Goal: Check status: Check status

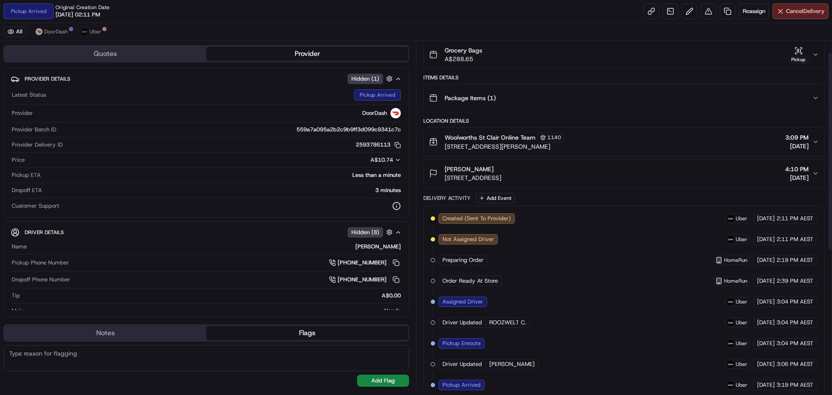
scroll to position [273, 0]
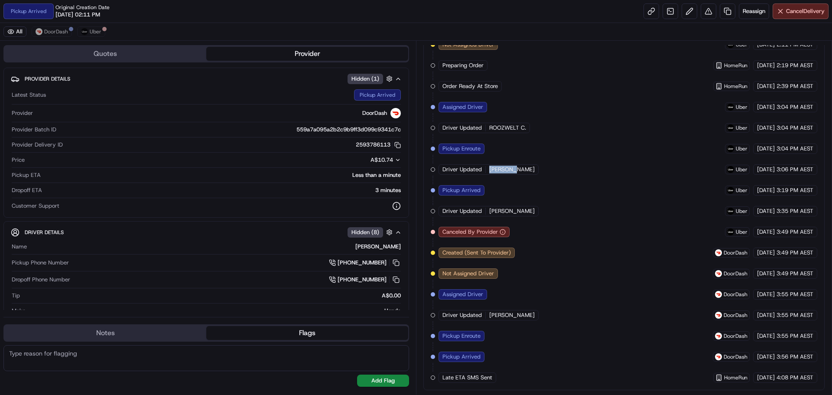
drag, startPoint x: 487, startPoint y: 169, endPoint x: 507, endPoint y: 168, distance: 20.0
click at [507, 168] on div "Driver Updated [PERSON_NAME]" at bounding box center [489, 169] width 100 height 10
click at [513, 172] on div "Driver Updated [PERSON_NAME]" at bounding box center [490, 169] width 102 height 10
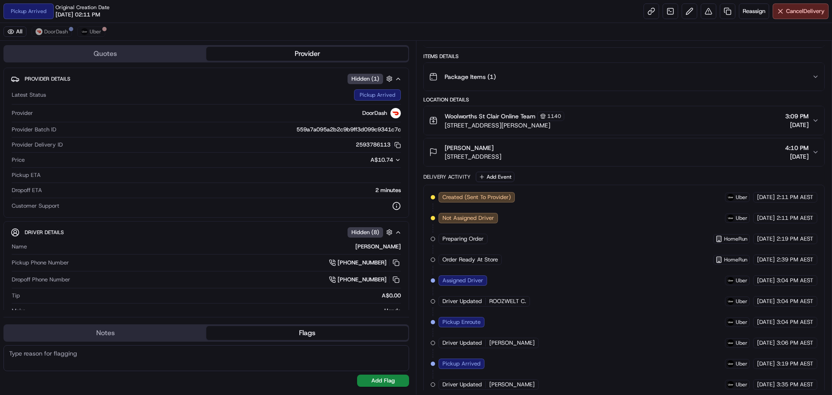
scroll to position [143, 0]
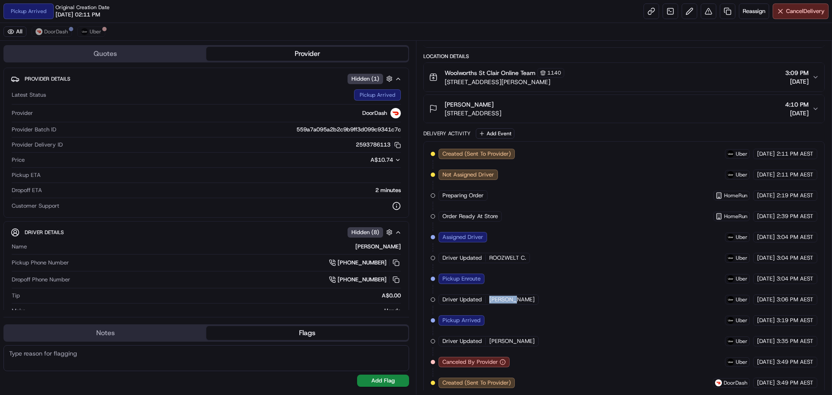
drag, startPoint x: 487, startPoint y: 299, endPoint x: 508, endPoint y: 299, distance: 20.8
click at [508, 299] on div "Driver Updated [PERSON_NAME]" at bounding box center [489, 299] width 100 height 10
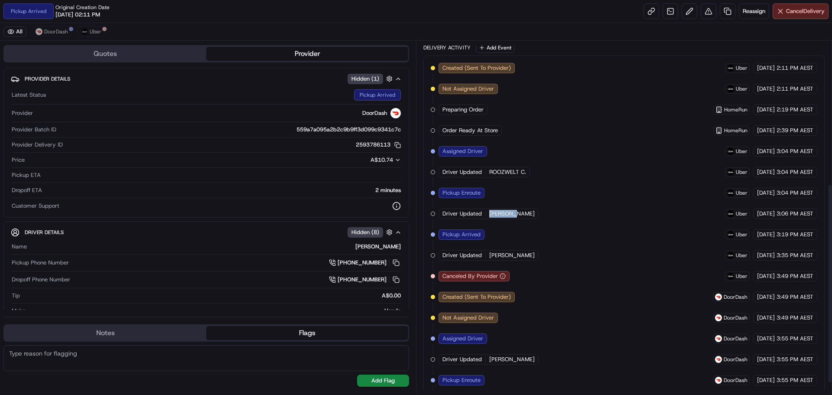
scroll to position [273, 0]
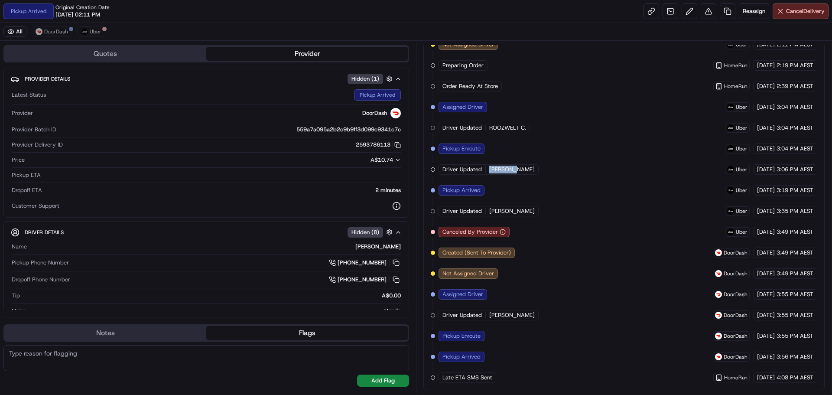
click at [523, 178] on div "Created (Sent To Provider) Uber [DATE] 2:11 PM AEST Not Assigned Driver Uber [D…" at bounding box center [624, 201] width 387 height 364
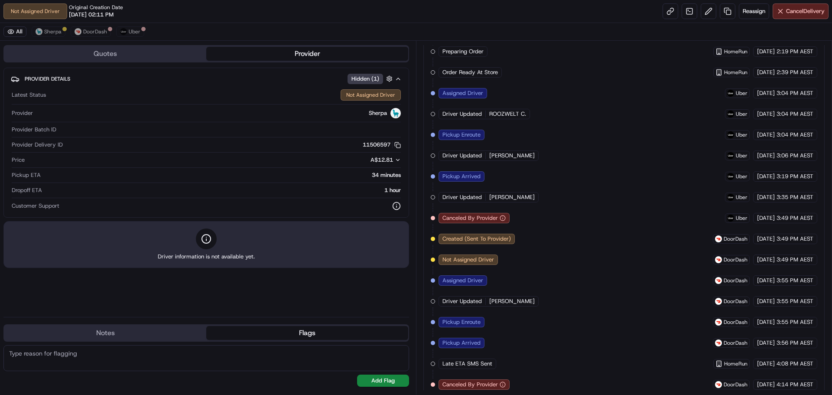
scroll to position [259, 0]
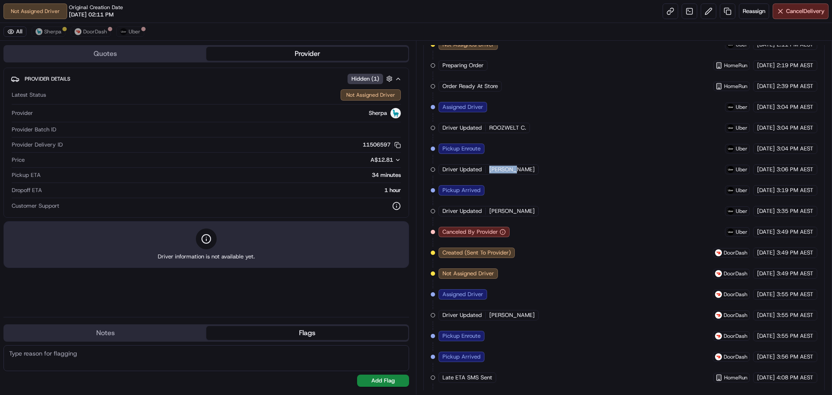
drag, startPoint x: 485, startPoint y: 172, endPoint x: 540, endPoint y: 171, distance: 55.0
click at [540, 171] on div "Created (Sent To Provider) Uber [DATE] 2:11 PM AEST Not Assigned Driver Uber [D…" at bounding box center [624, 232] width 387 height 426
click at [541, 181] on div "Created (Sent To Provider) Uber [DATE] 2:11 PM AEST Not Assigned Driver Uber [D…" at bounding box center [624, 232] width 387 height 426
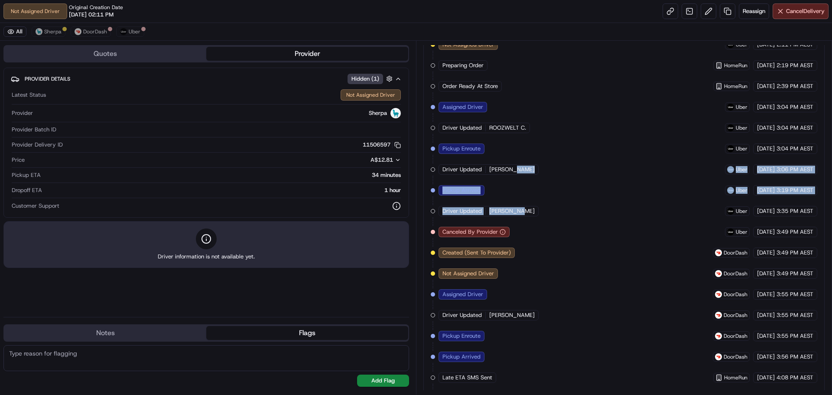
click at [539, 192] on div "Created (Sent To Provider) Uber 19/08/2025 2:11 PM AEST Not Assigned Driver Ube…" at bounding box center [624, 232] width 387 height 426
click at [539, 177] on div "Created (Sent To Provider) Uber 19/08/2025 2:11 PM AEST Not Assigned Driver Ube…" at bounding box center [624, 232] width 387 height 426
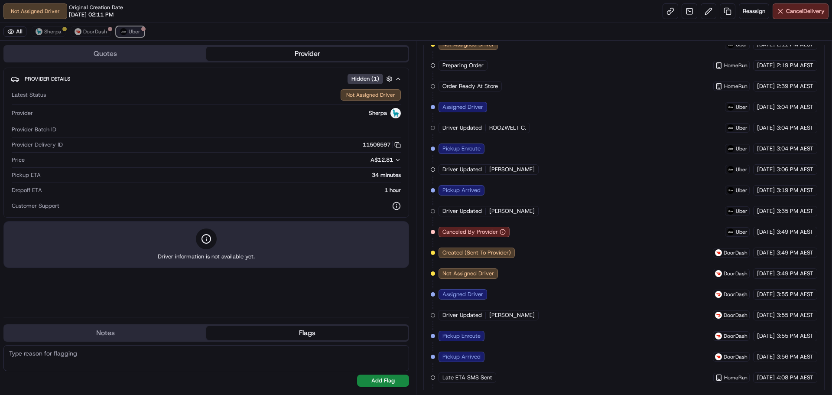
click at [133, 31] on span "Uber" at bounding box center [135, 31] width 12 height 7
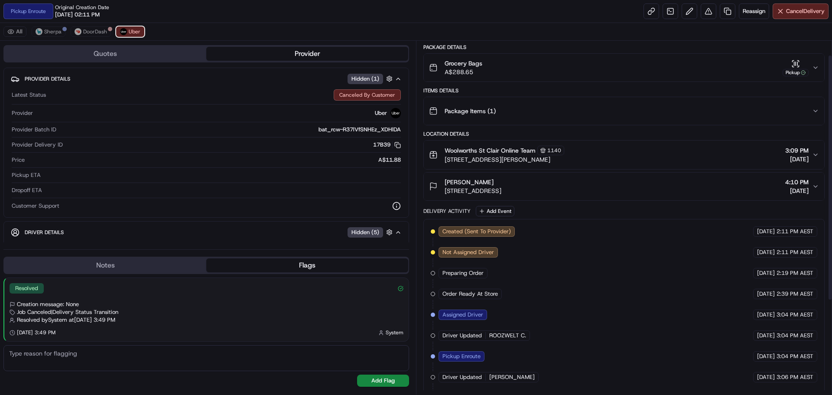
scroll to position [0, 0]
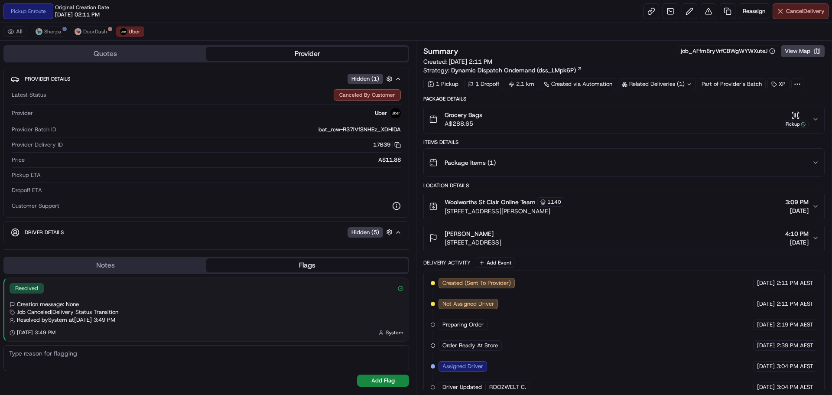
click at [798, 11] on span "Cancel Delivery" at bounding box center [805, 11] width 39 height 8
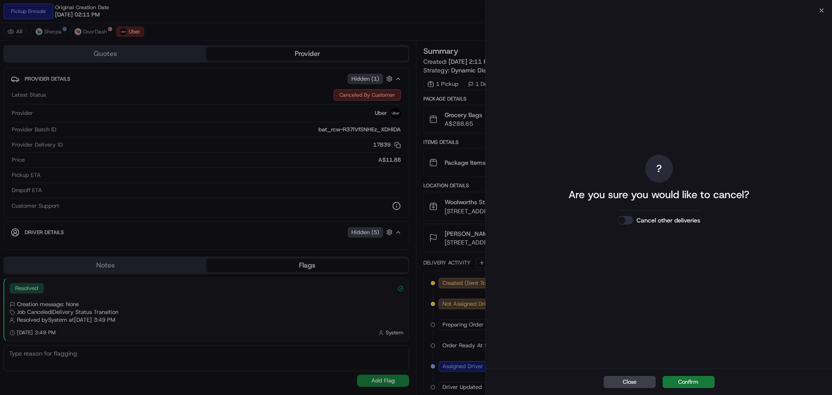
click at [692, 380] on button "Confirm" at bounding box center [689, 382] width 52 height 12
click at [630, 219] on button "Cancel other deliveries" at bounding box center [625, 220] width 16 height 9
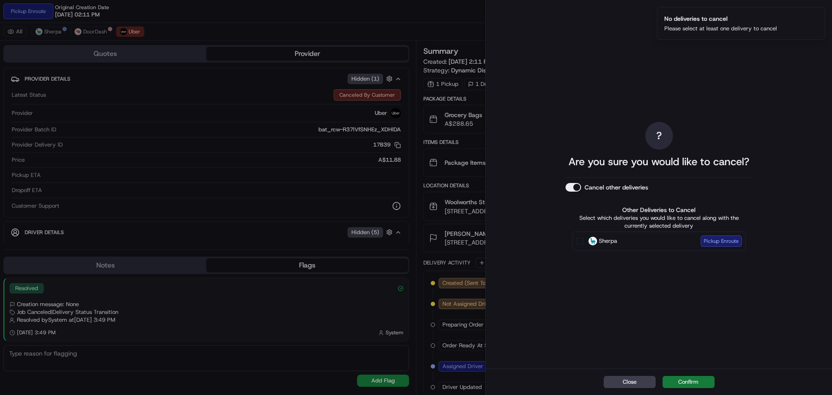
click at [694, 384] on button "Confirm" at bounding box center [689, 382] width 52 height 12
click at [688, 380] on button "Confirm" at bounding box center [689, 382] width 52 height 12
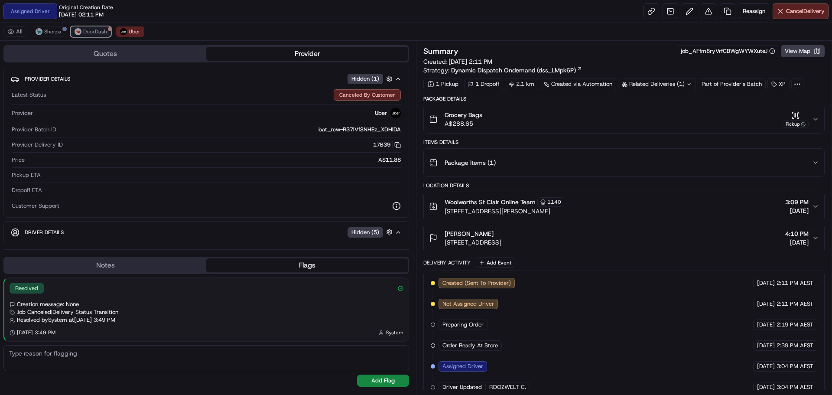
click at [96, 30] on span "DoorDash" at bounding box center [95, 31] width 24 height 7
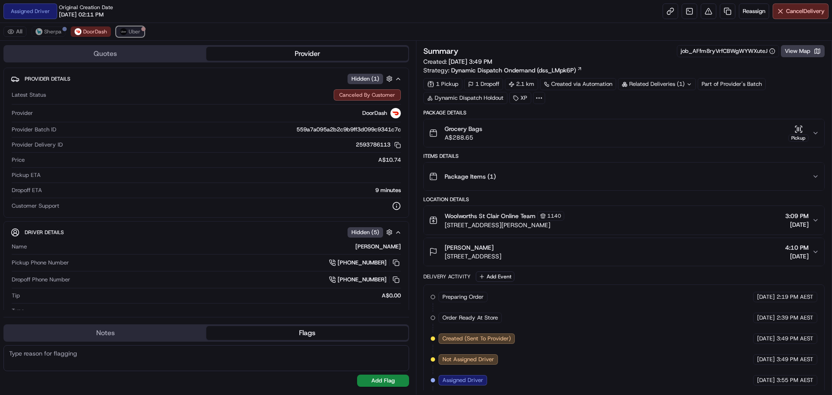
click at [137, 31] on span "Uber" at bounding box center [135, 31] width 12 height 7
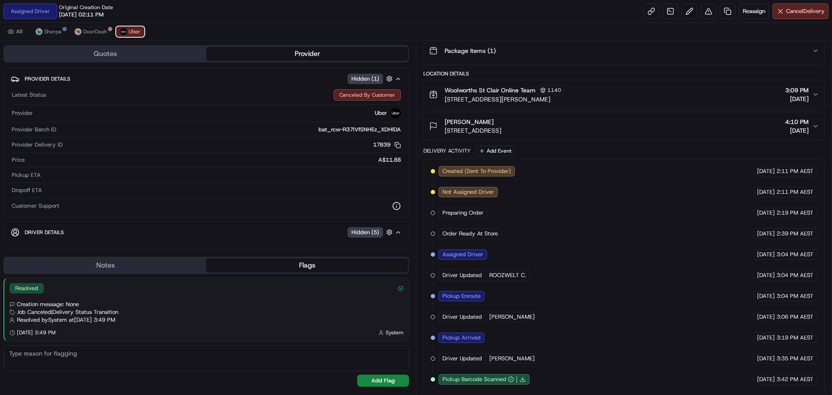
scroll to position [155, 0]
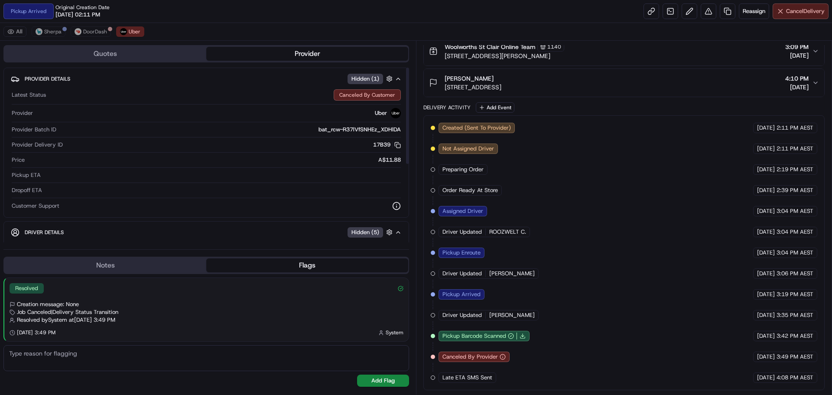
click at [786, 13] on span "Cancel Delivery" at bounding box center [805, 11] width 39 height 8
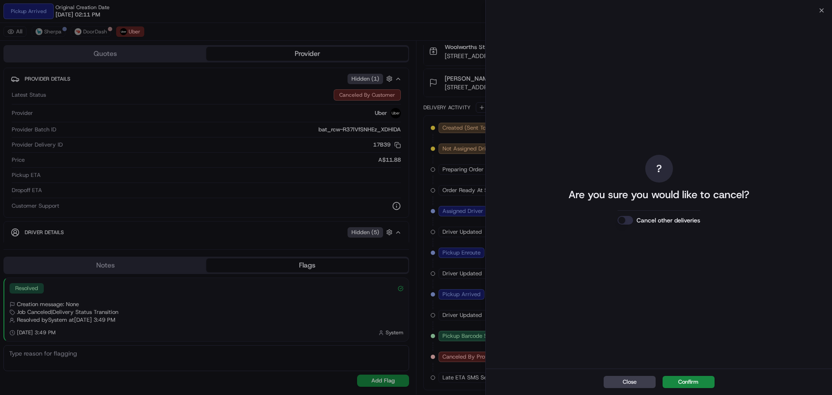
click at [624, 216] on button "Cancel other deliveries" at bounding box center [625, 220] width 16 height 9
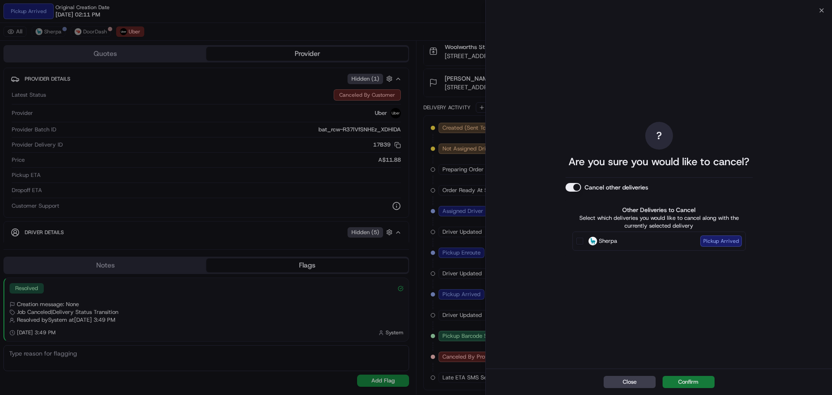
click at [695, 383] on button "Confirm" at bounding box center [689, 382] width 52 height 12
click at [696, 380] on button "Confirm" at bounding box center [689, 382] width 52 height 12
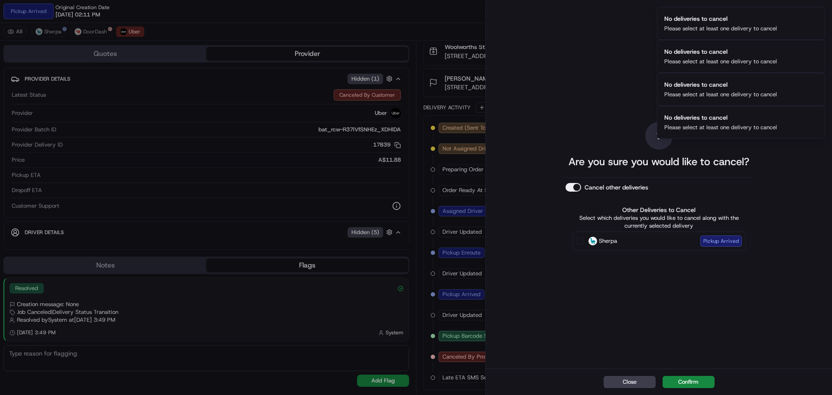
click at [640, 231] on div "Sherpa Pickup Arrived" at bounding box center [658, 240] width 173 height 19
click at [629, 246] on label "Sherpa Pickup Arrived" at bounding box center [664, 240] width 153 height 11
click at [583, 244] on button "Sherpa Pickup Arrived" at bounding box center [579, 240] width 7 height 7
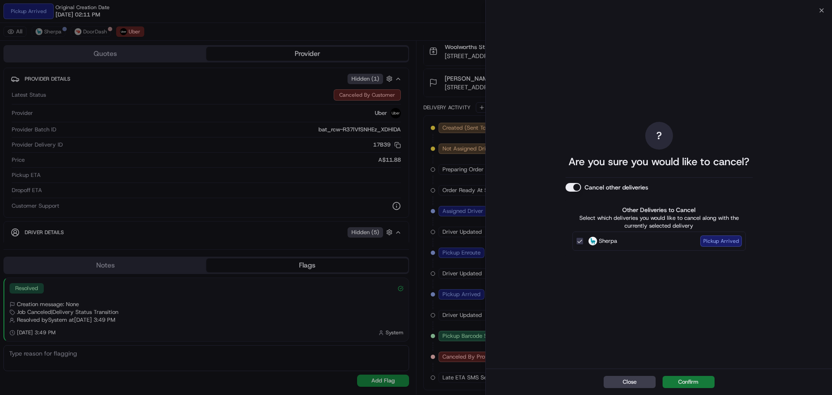
click at [705, 382] on button "Confirm" at bounding box center [689, 382] width 52 height 12
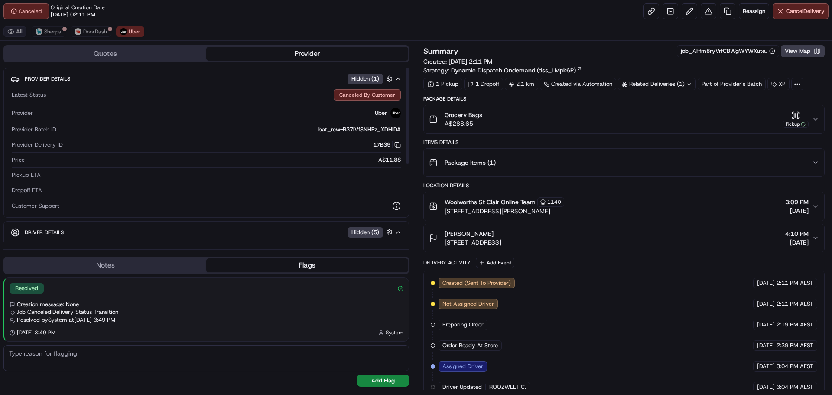
click at [13, 30] on button "All" at bounding box center [14, 31] width 23 height 10
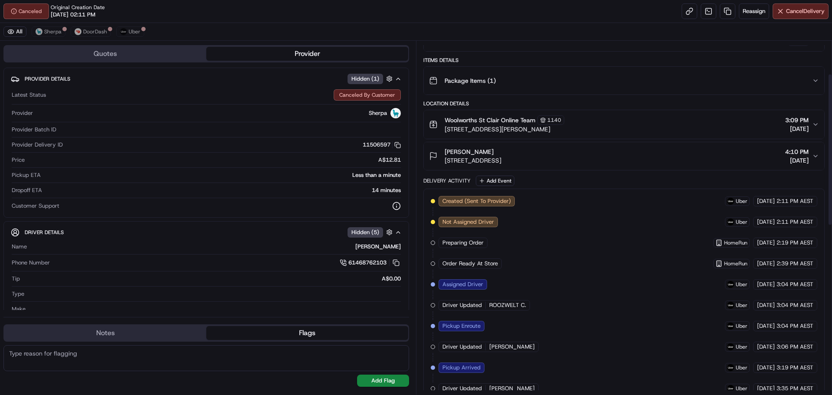
scroll to position [77, 0]
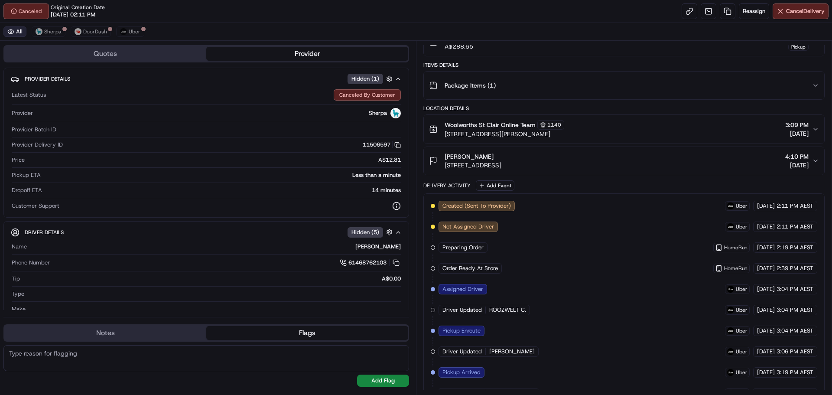
click at [19, 27] on button "All" at bounding box center [14, 31] width 23 height 10
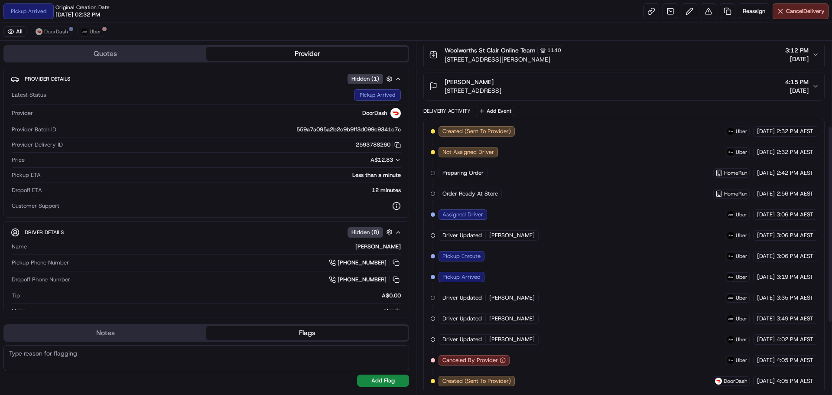
scroll to position [173, 0]
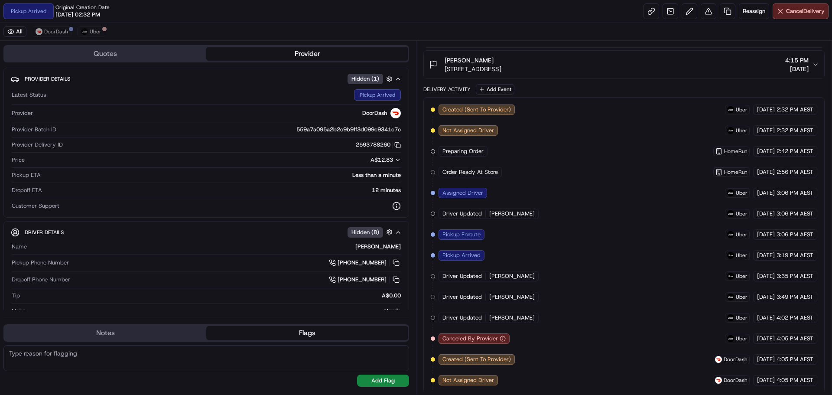
click at [465, 252] on span "Pickup Arrived" at bounding box center [461, 255] width 38 height 8
click at [98, 31] on span "Uber" at bounding box center [96, 31] width 12 height 7
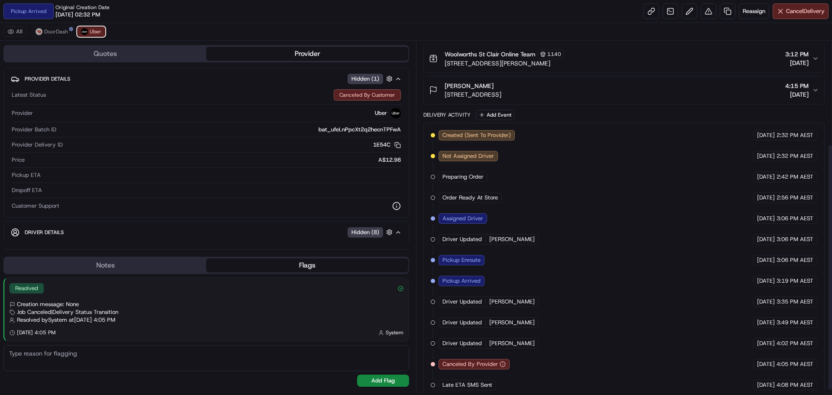
scroll to position [155, 0]
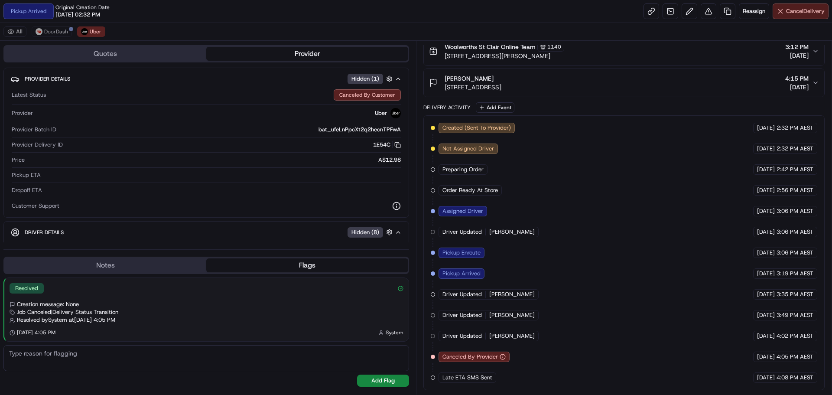
click at [786, 13] on span "Cancel Delivery" at bounding box center [805, 11] width 39 height 8
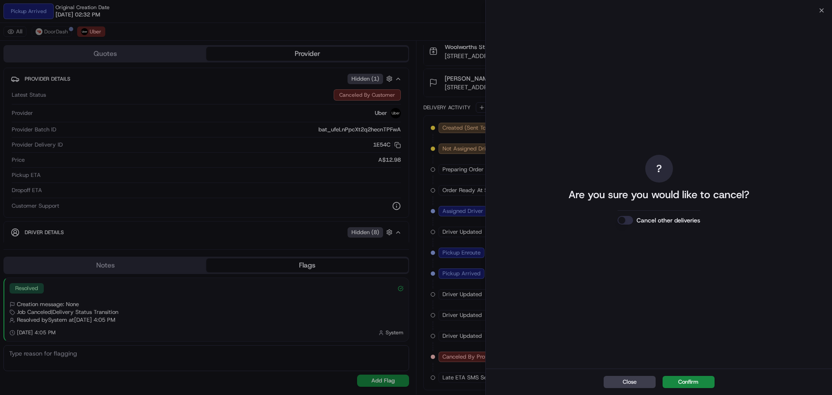
click at [623, 218] on button "Cancel other deliveries" at bounding box center [625, 220] width 16 height 9
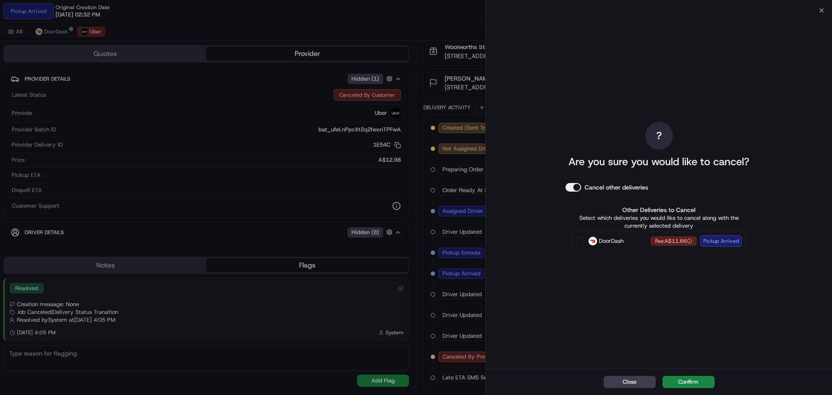
click at [686, 389] on div "Close Confirm" at bounding box center [659, 381] width 346 height 26
click at [686, 382] on button "Confirm" at bounding box center [689, 382] width 52 height 12
click at [686, 381] on button "Confirm" at bounding box center [689, 382] width 52 height 12
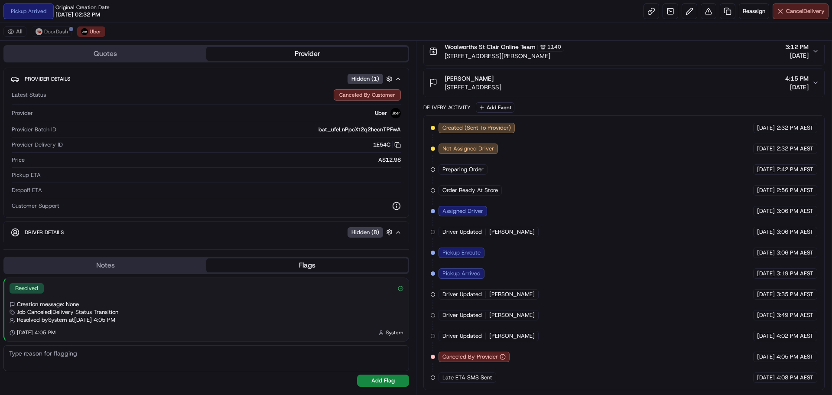
click at [794, 6] on button "Cancel Delivery" at bounding box center [801, 11] width 56 height 16
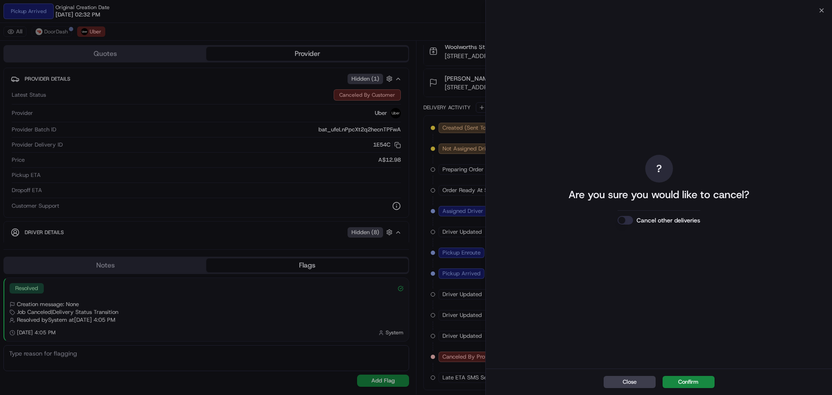
click at [624, 216] on button "Cancel other deliveries" at bounding box center [625, 220] width 16 height 9
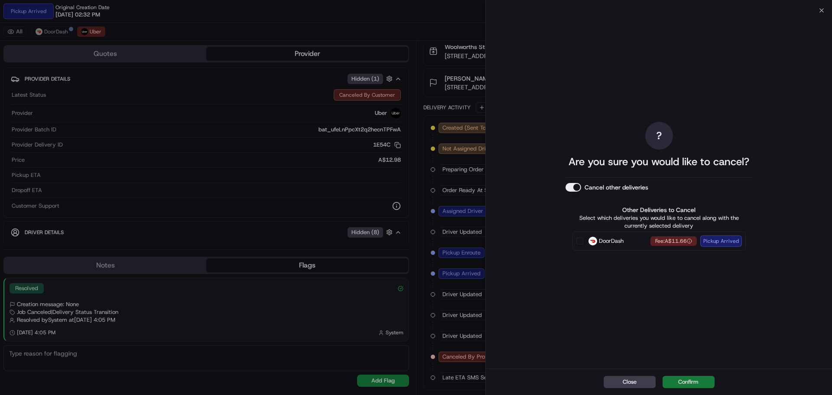
click at [691, 385] on button "Confirm" at bounding box center [689, 382] width 52 height 12
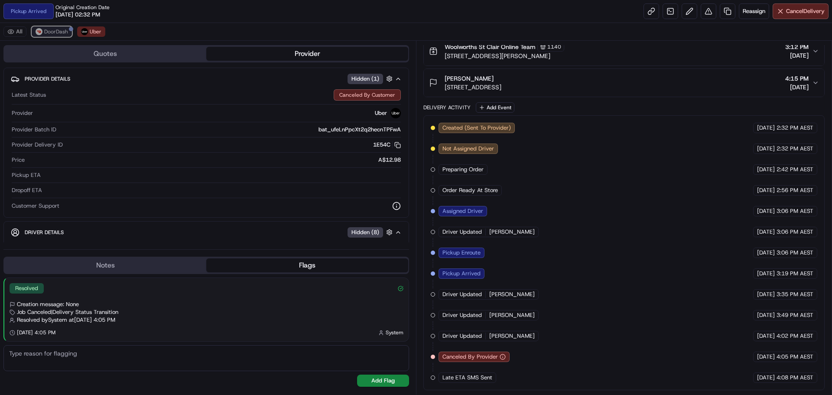
click at [64, 29] on span "DoorDash" at bounding box center [56, 31] width 24 height 7
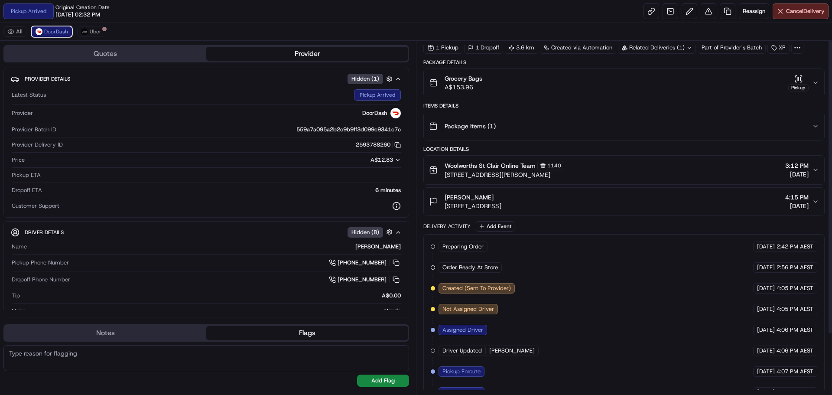
scroll to position [0, 0]
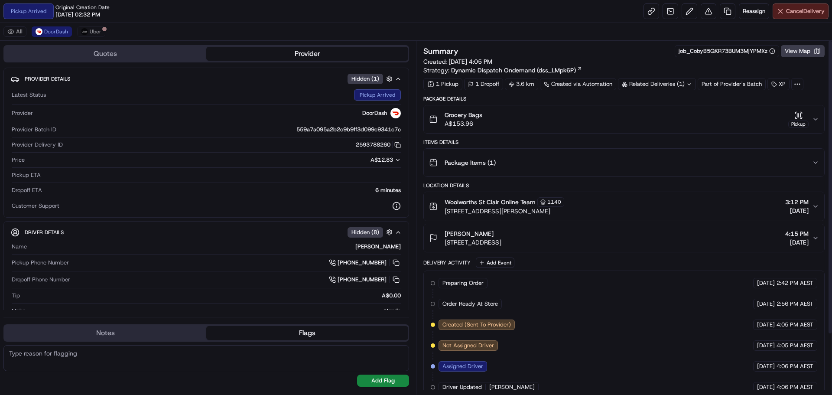
click at [811, 10] on span "Cancel Delivery" at bounding box center [805, 11] width 39 height 8
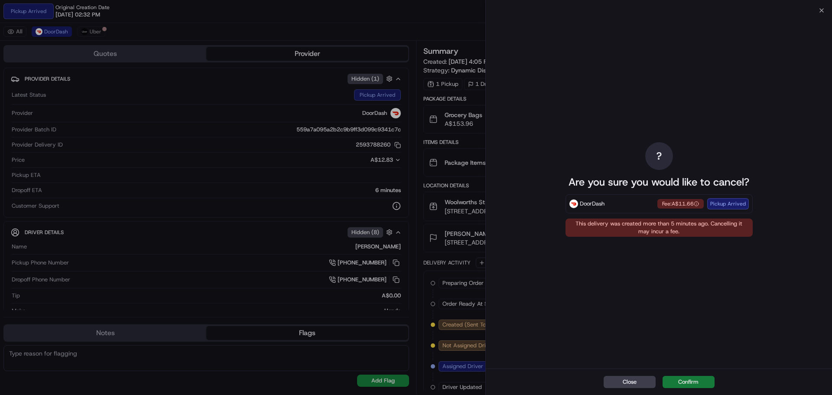
click at [686, 380] on button "Confirm" at bounding box center [689, 382] width 52 height 12
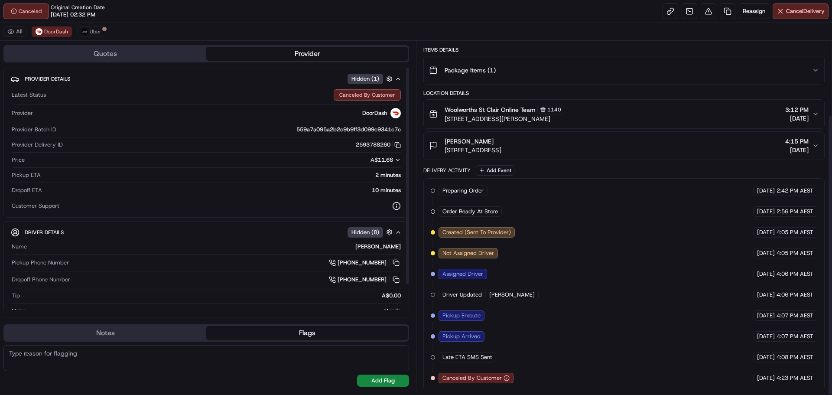
scroll to position [93, 0]
click at [16, 30] on button "All" at bounding box center [14, 31] width 23 height 10
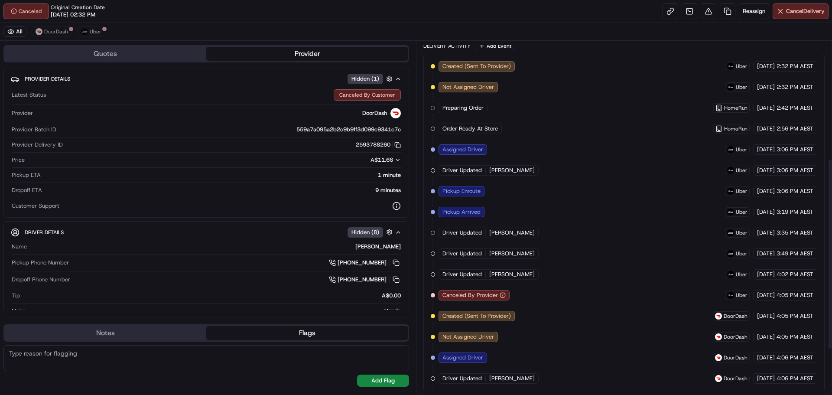
scroll to position [301, 0]
